Goal: Task Accomplishment & Management: Use online tool/utility

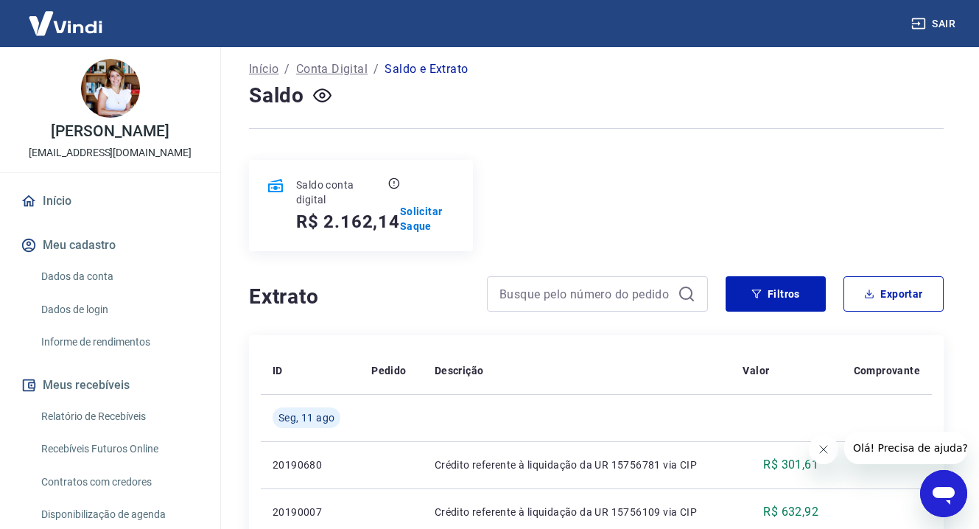
scroll to position [94, 0]
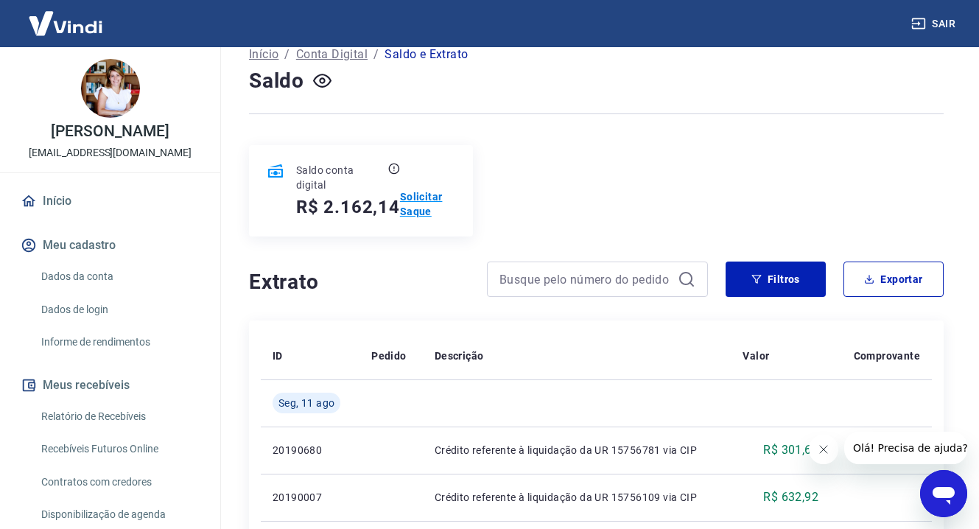
click at [417, 198] on p "Solicitar Saque" at bounding box center [427, 203] width 55 height 29
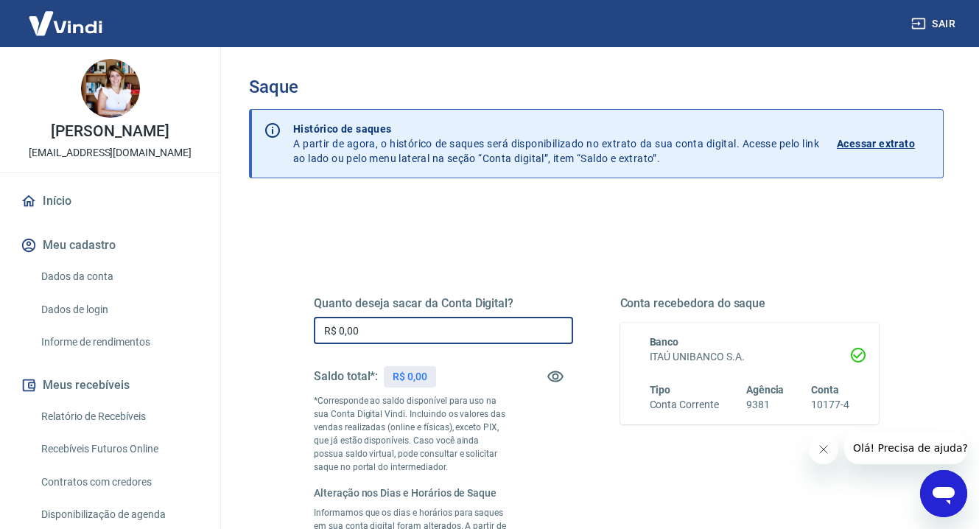
click at [470, 329] on input "R$ 0,00" at bounding box center [443, 330] width 259 height 27
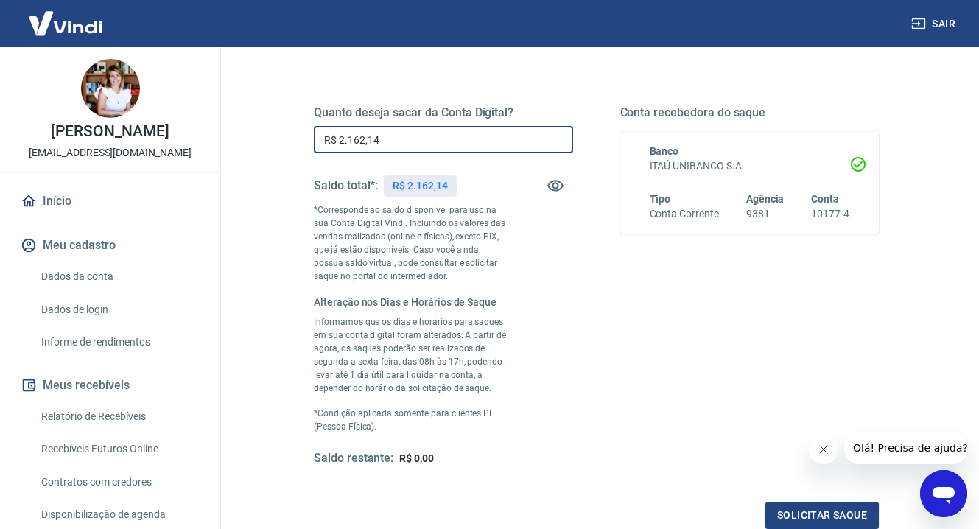
scroll to position [363, 0]
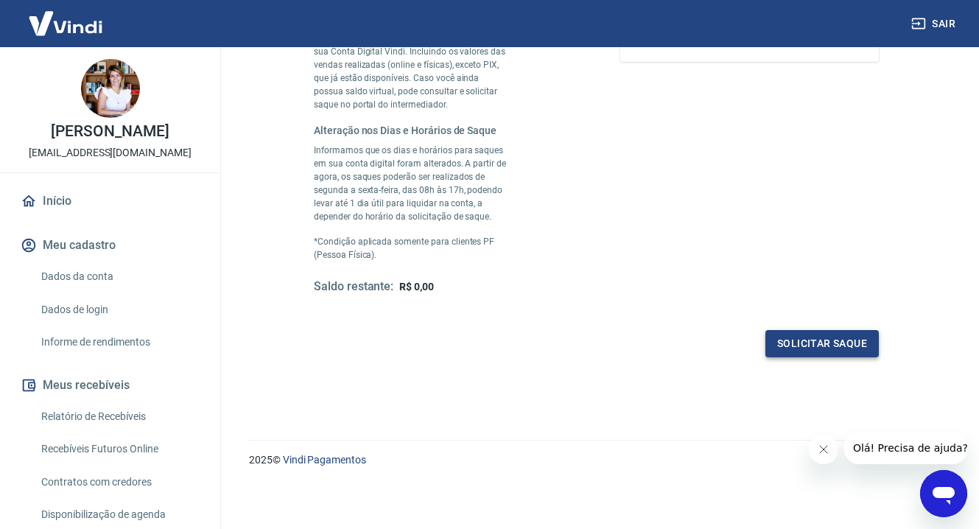
type input "R$ 2.162,14"
click at [799, 346] on button "Solicitar saque" at bounding box center [822, 343] width 113 height 27
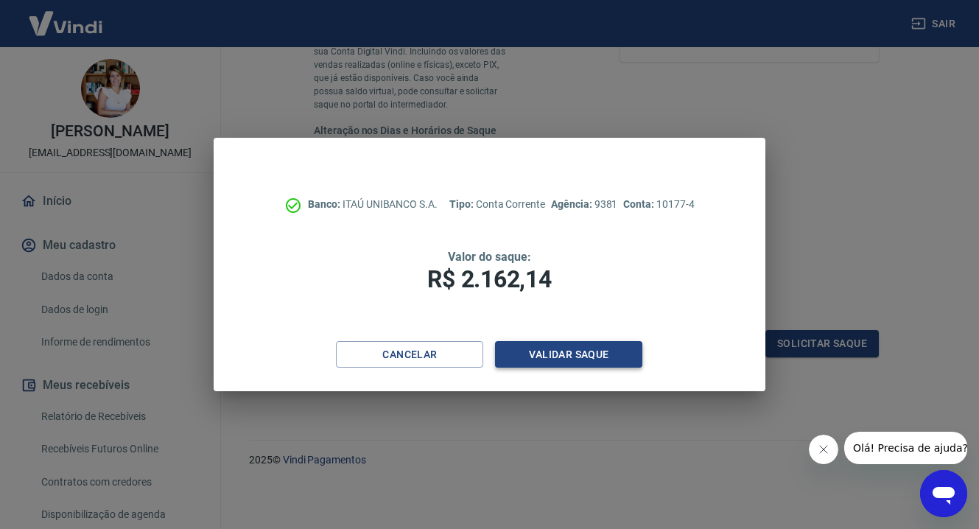
click at [574, 352] on button "Validar saque" at bounding box center [568, 354] width 147 height 27
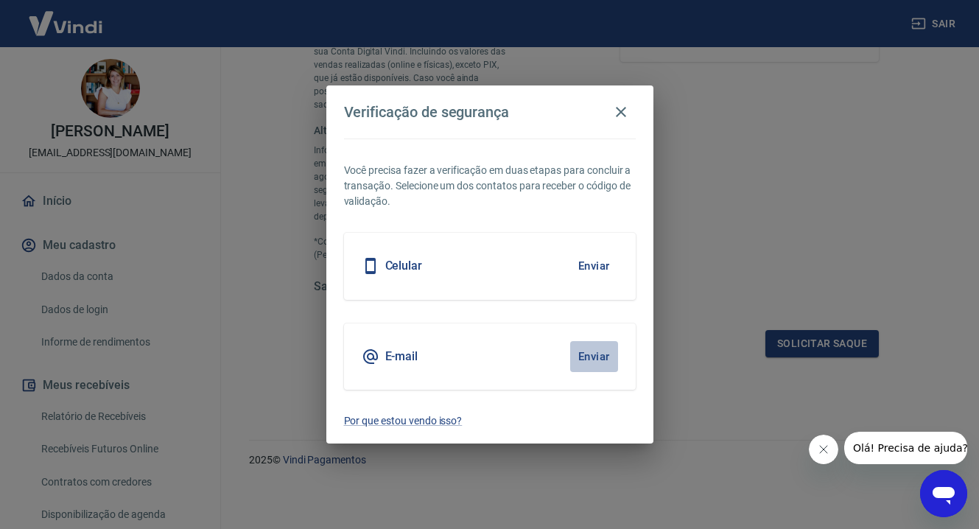
click at [603, 353] on button "Enviar" at bounding box center [594, 356] width 48 height 31
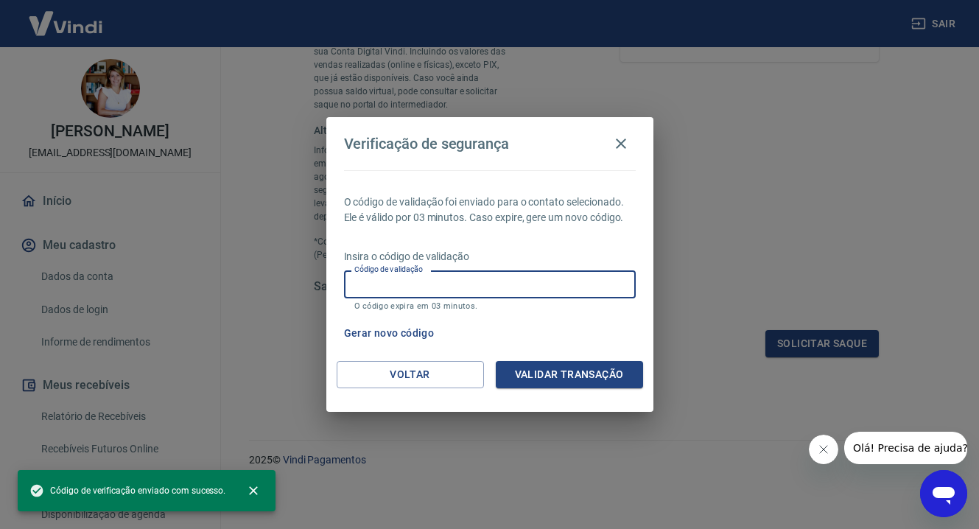
click at [452, 283] on input "Código de validação" at bounding box center [490, 283] width 292 height 27
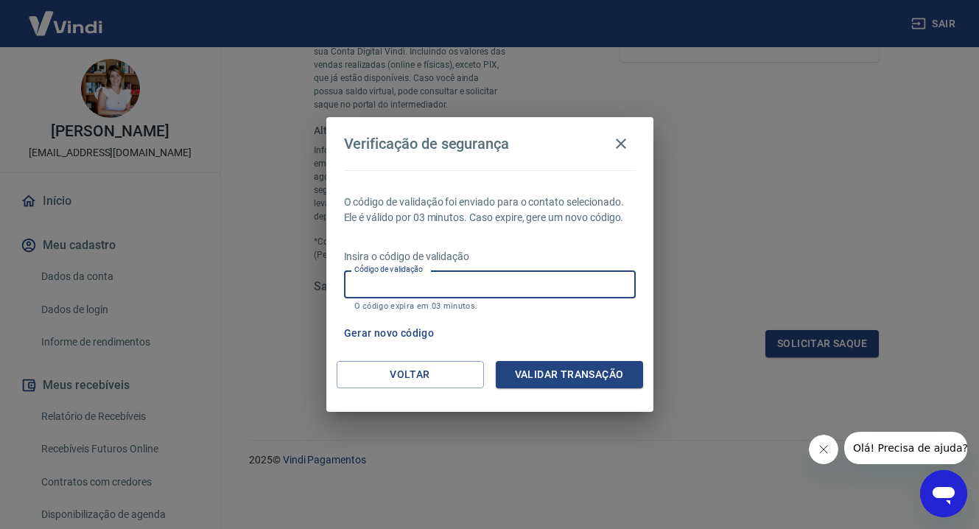
paste input "602888"
type input "602888"
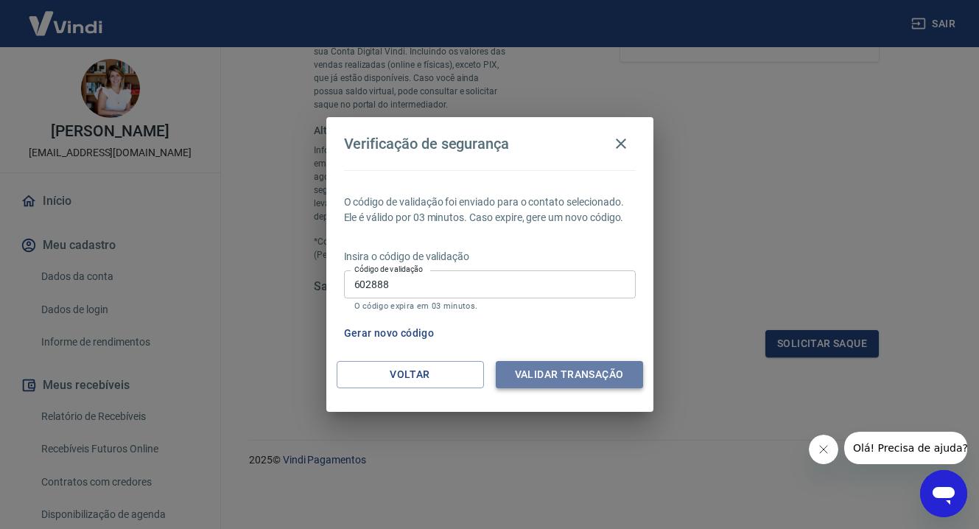
click at [551, 377] on button "Validar transação" at bounding box center [569, 374] width 147 height 27
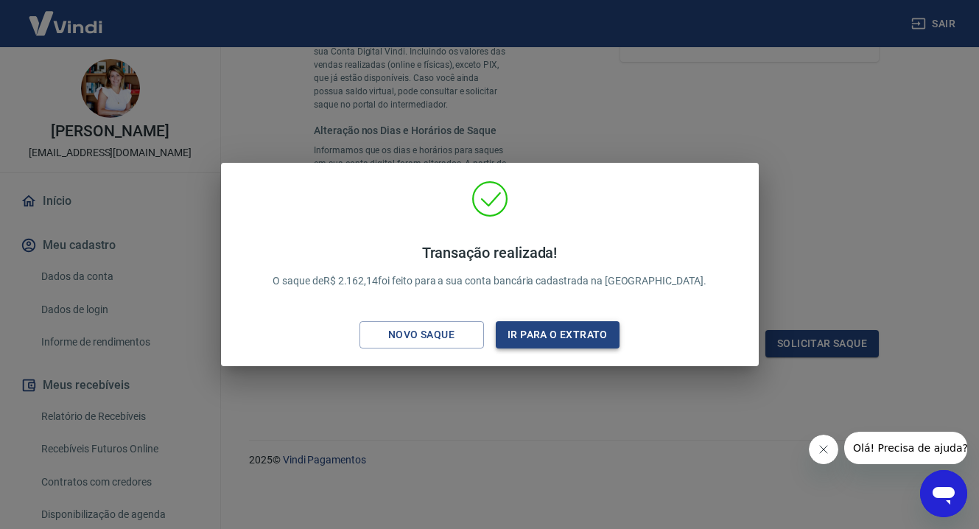
click at [537, 333] on button "Ir para o extrato" at bounding box center [558, 334] width 125 height 27
